Goal: Task Accomplishment & Management: Complete application form

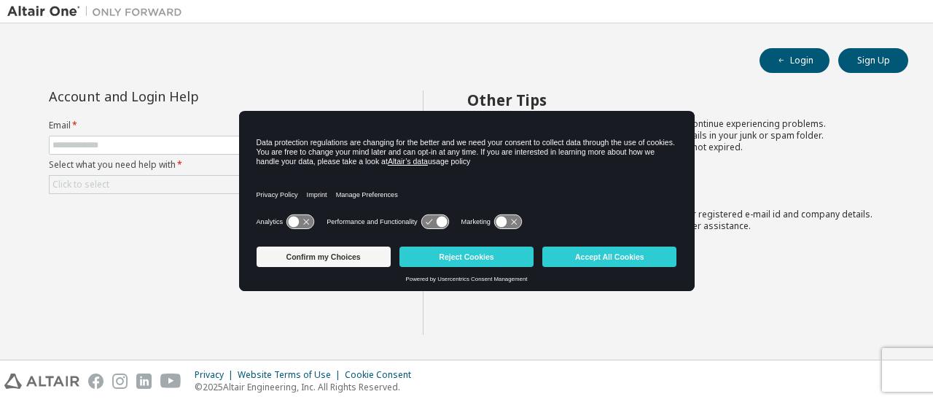
click at [512, 68] on div "Login Sign Up" at bounding box center [467, 60] width 884 height 25
click at [492, 262] on button "Reject Cookies" at bounding box center [466, 256] width 134 height 20
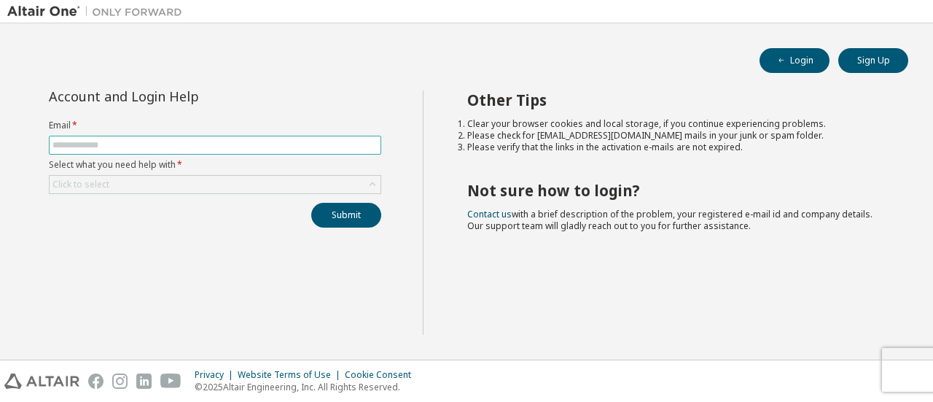
click at [214, 141] on input "text" at bounding box center [214, 145] width 325 height 12
type input "**********"
click at [195, 180] on div "Click to select" at bounding box center [215, 184] width 331 height 17
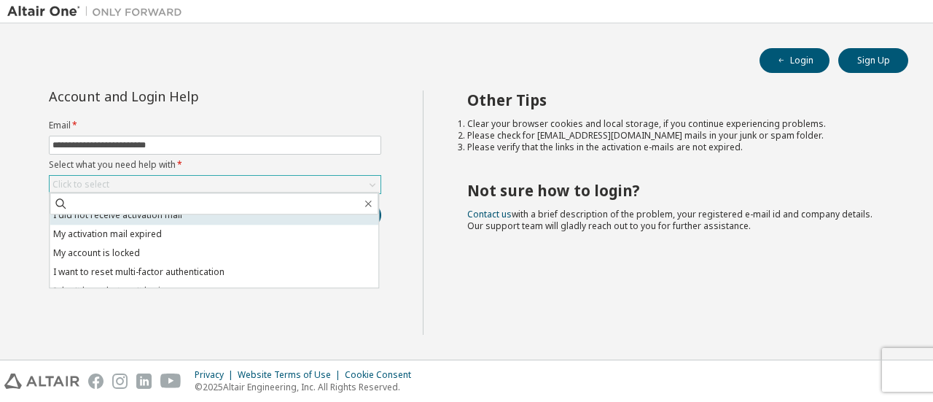
scroll to position [41, 0]
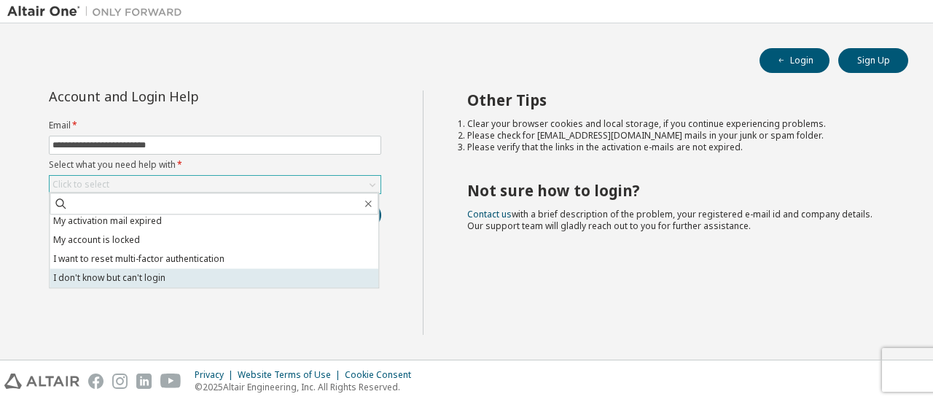
click at [179, 278] on li "I don't know but can't login" at bounding box center [214, 277] width 329 height 19
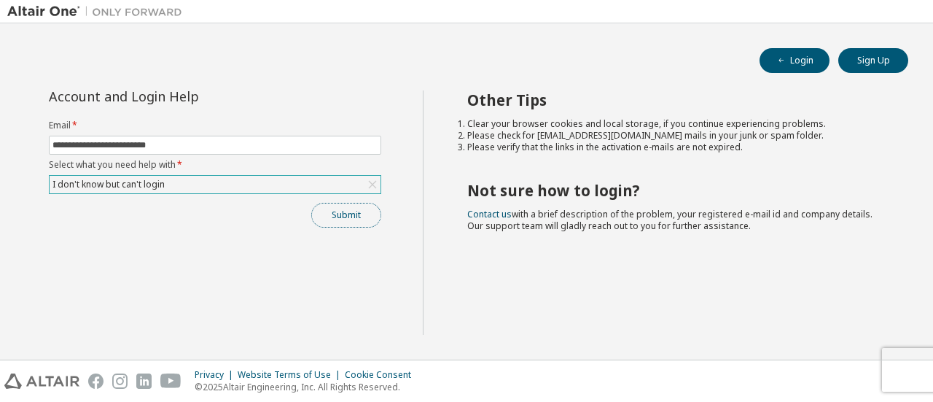
click at [334, 224] on button "Submit" at bounding box center [346, 215] width 70 height 25
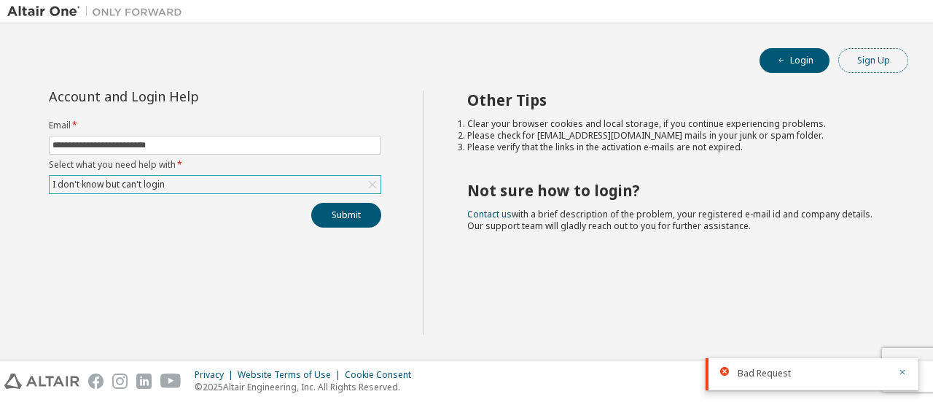
click at [864, 61] on button "Sign Up" at bounding box center [873, 60] width 70 height 25
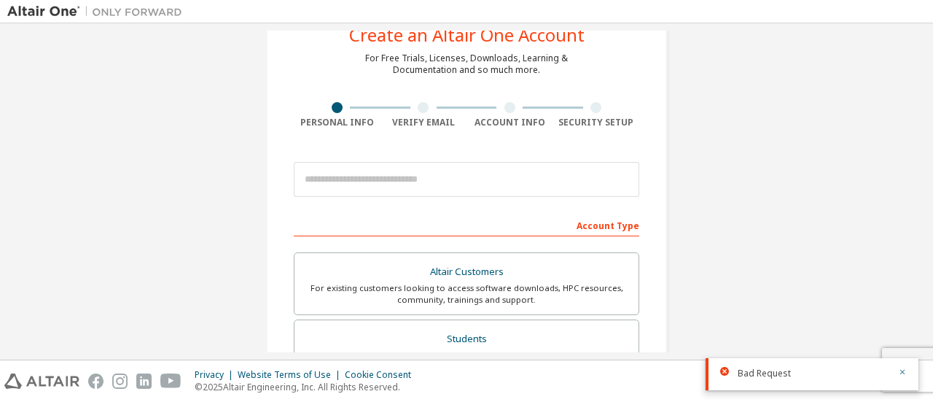
scroll to position [73, 0]
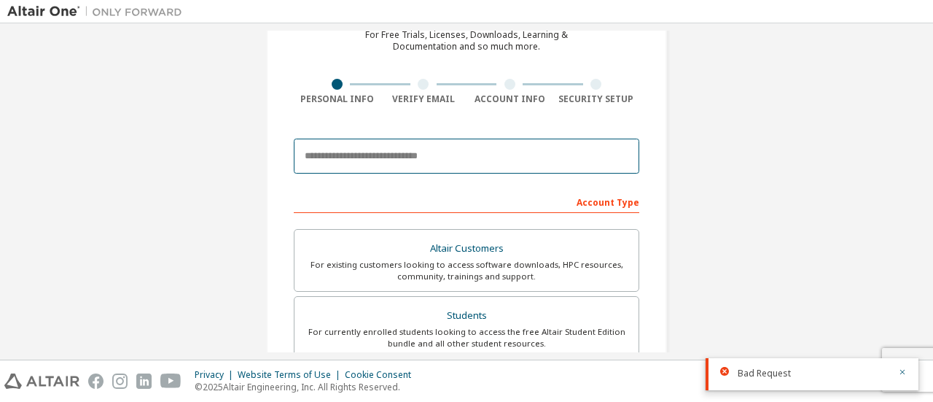
click at [453, 158] on input "email" at bounding box center [467, 156] width 346 height 35
type input "**********"
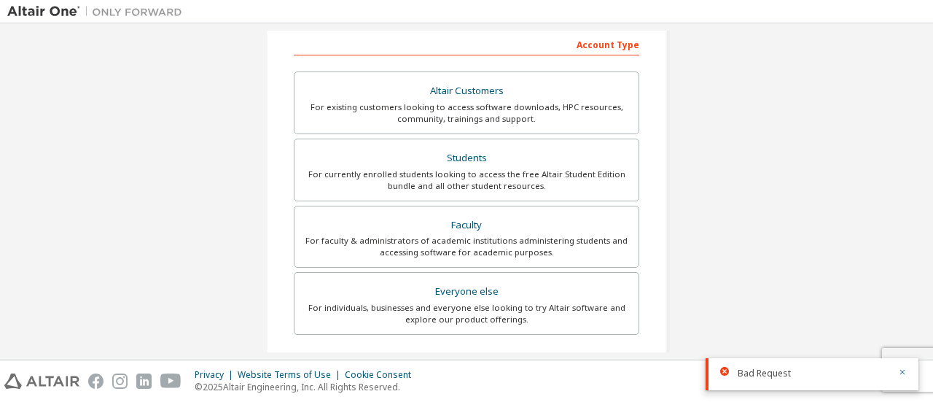
scroll to position [227, 0]
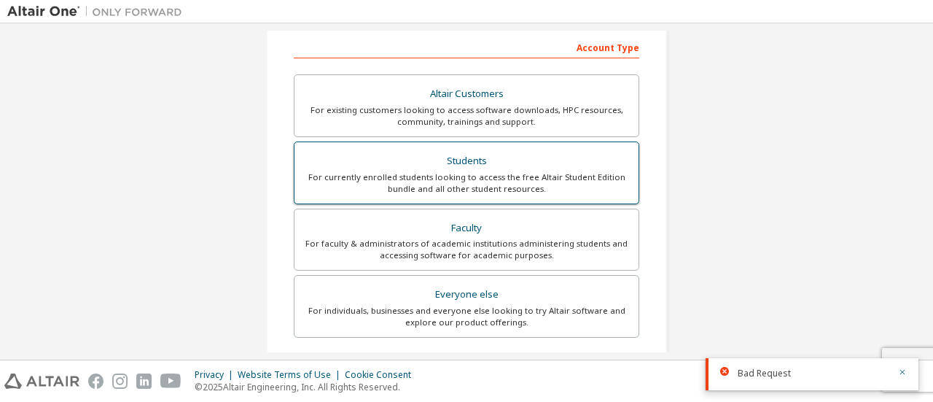
click at [448, 175] on div "For currently enrolled students looking to access the free Altair Student Editi…" at bounding box center [466, 182] width 327 height 23
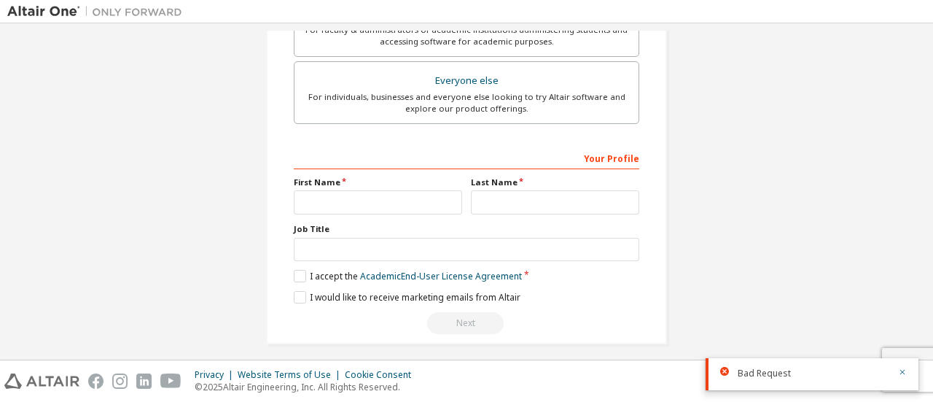
scroll to position [446, 0]
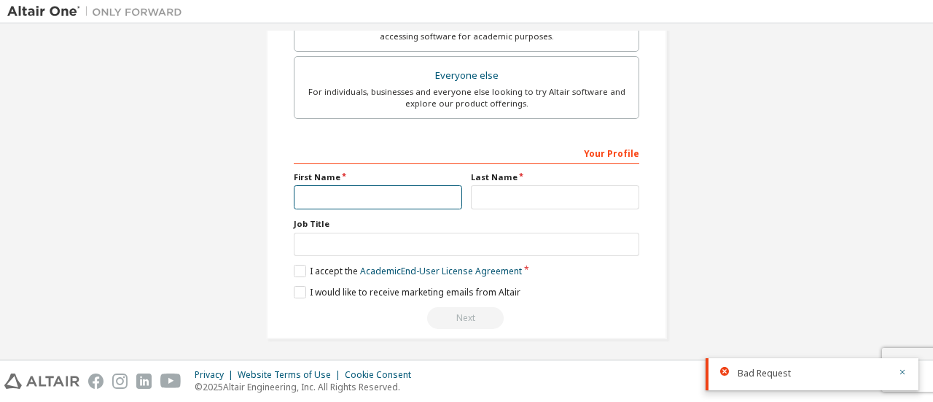
click at [363, 200] on input "text" at bounding box center [378, 197] width 168 height 24
type input "*****"
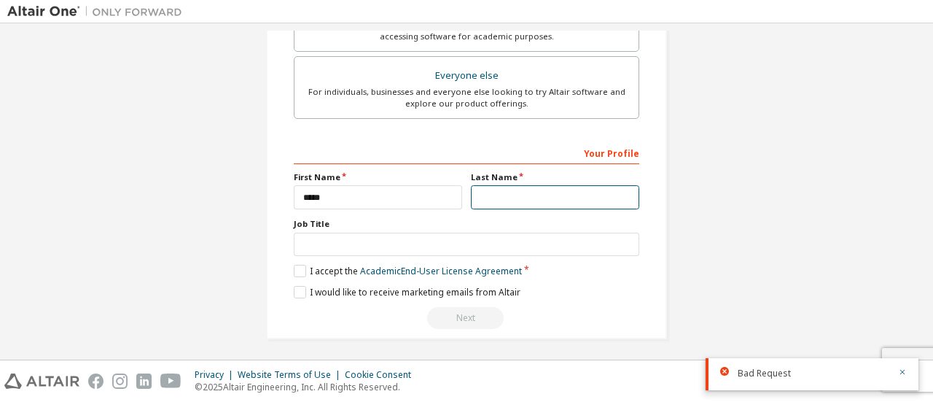
type input "*******"
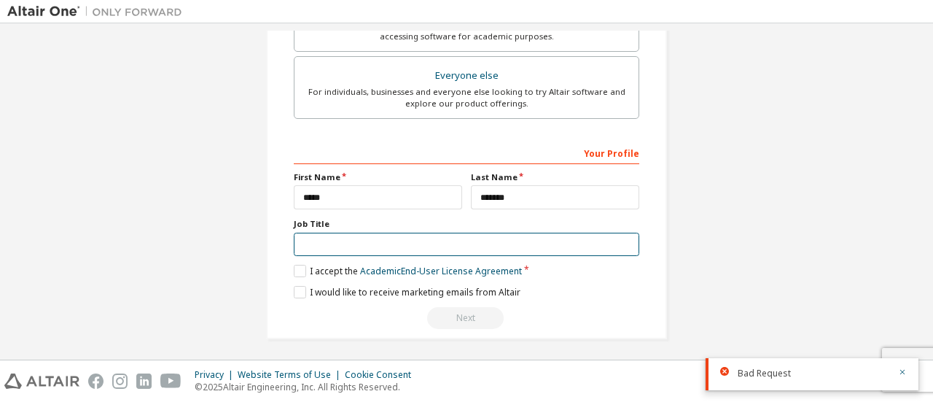
click at [389, 244] on input "text" at bounding box center [467, 245] width 346 height 24
type input "*******"
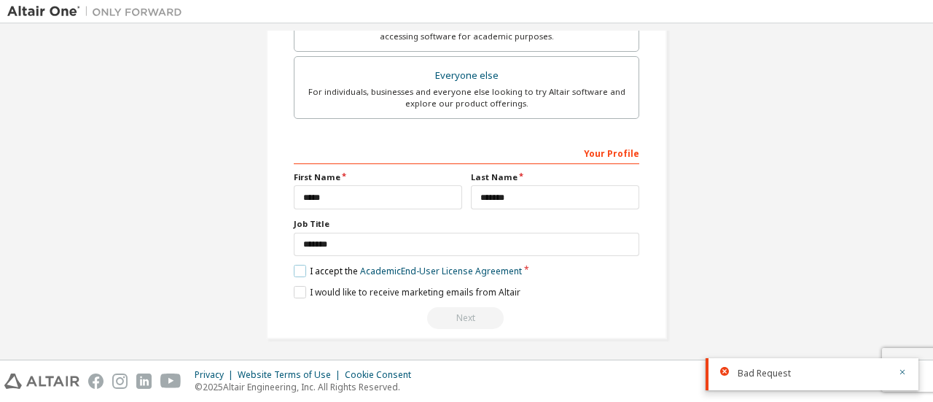
click at [296, 265] on label "I accept the Academic End-User License Agreement" at bounding box center [408, 271] width 228 height 12
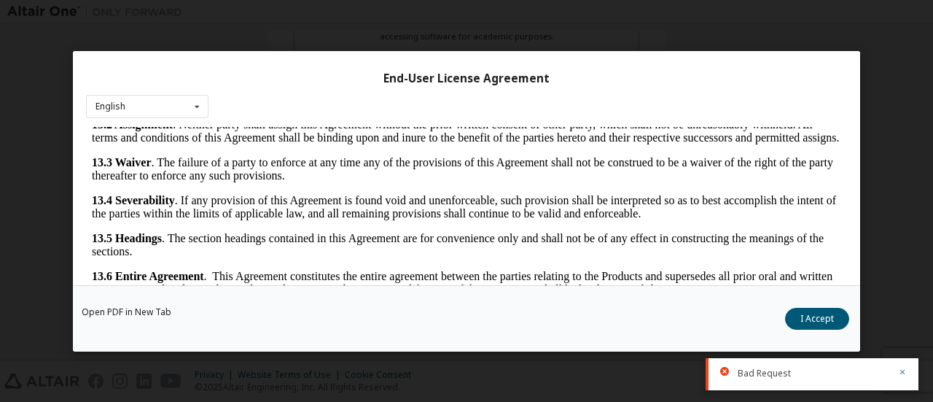
scroll to position [68, 0]
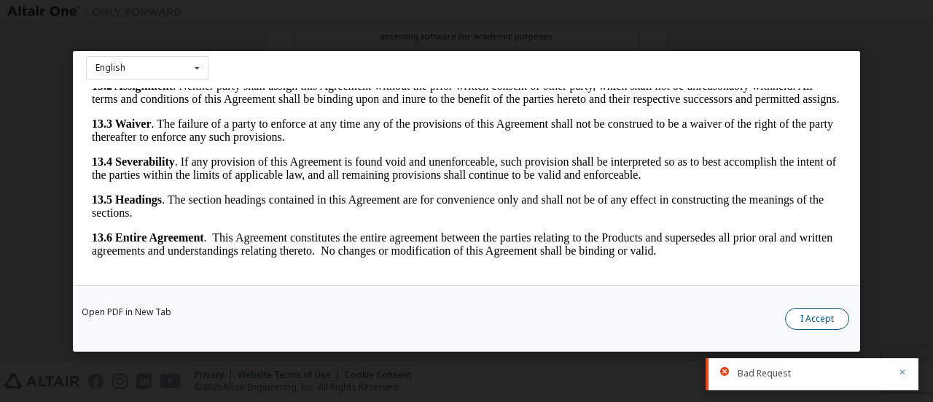
click at [796, 313] on button "I Accept" at bounding box center [817, 318] width 64 height 22
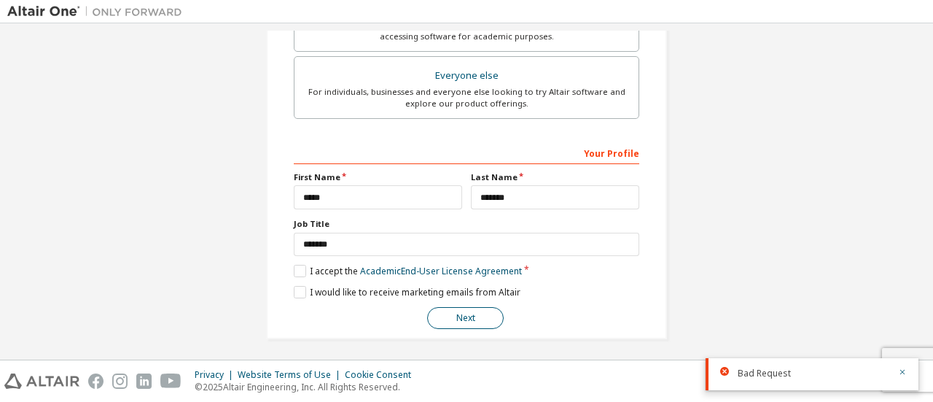
click at [445, 311] on button "Next" at bounding box center [465, 318] width 77 height 22
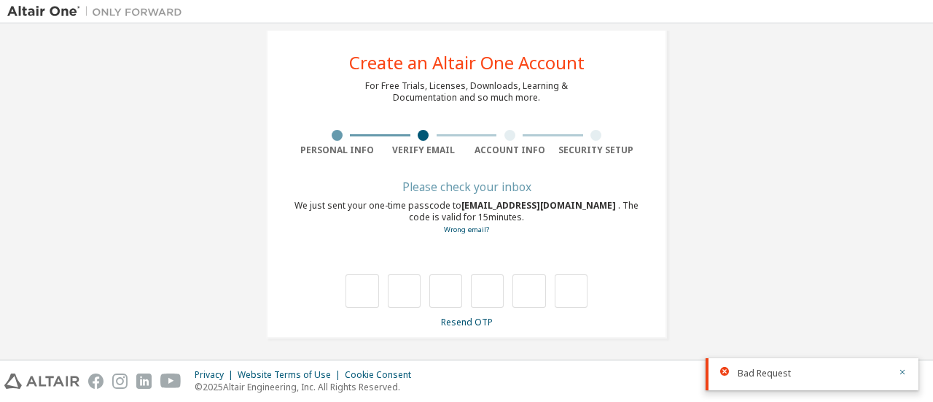
scroll to position [25, 0]
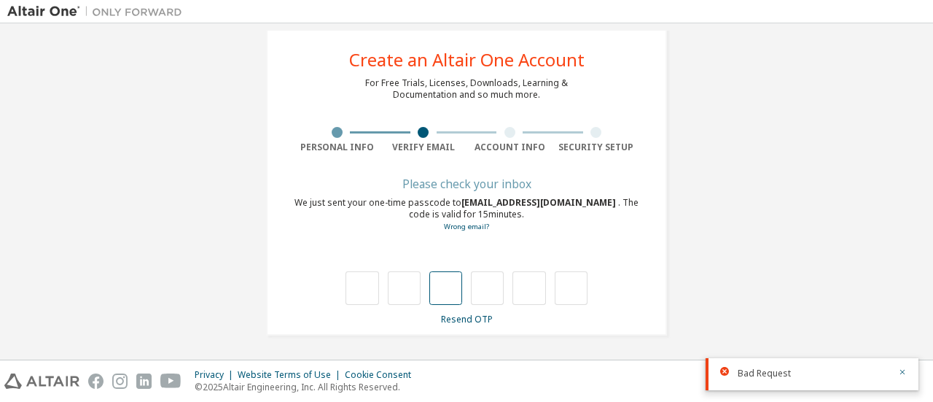
type input "*"
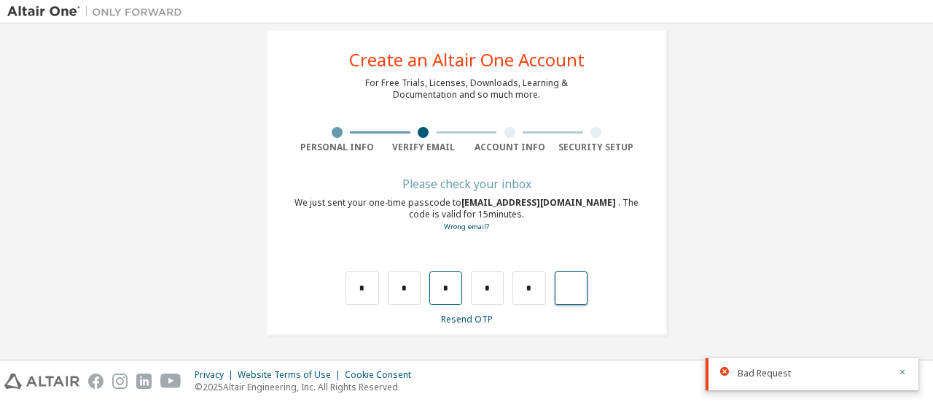
type input "*"
